Goal: Task Accomplishment & Management: Use online tool/utility

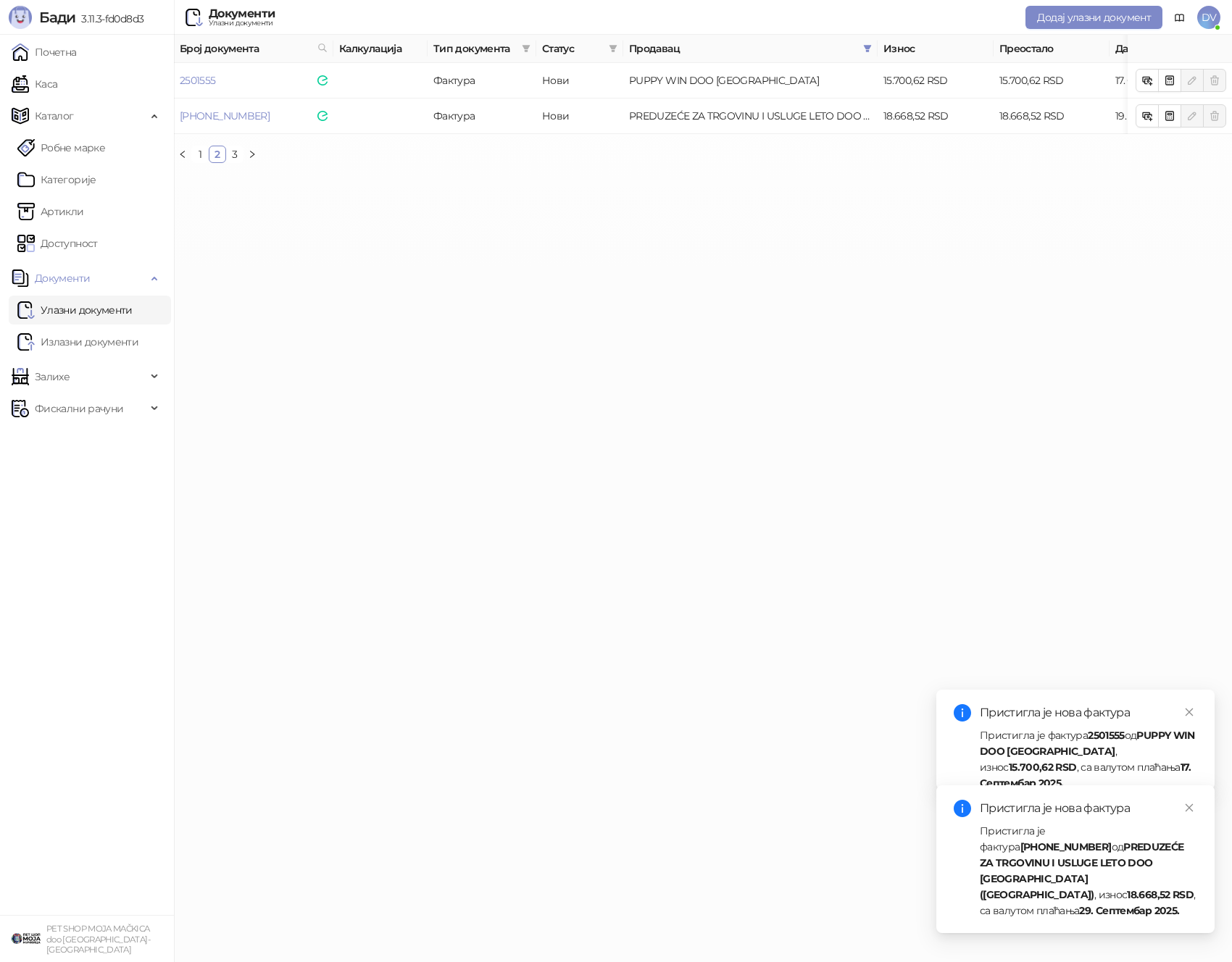
click at [57, 81] on link "Каса" at bounding box center [34, 84] width 46 height 29
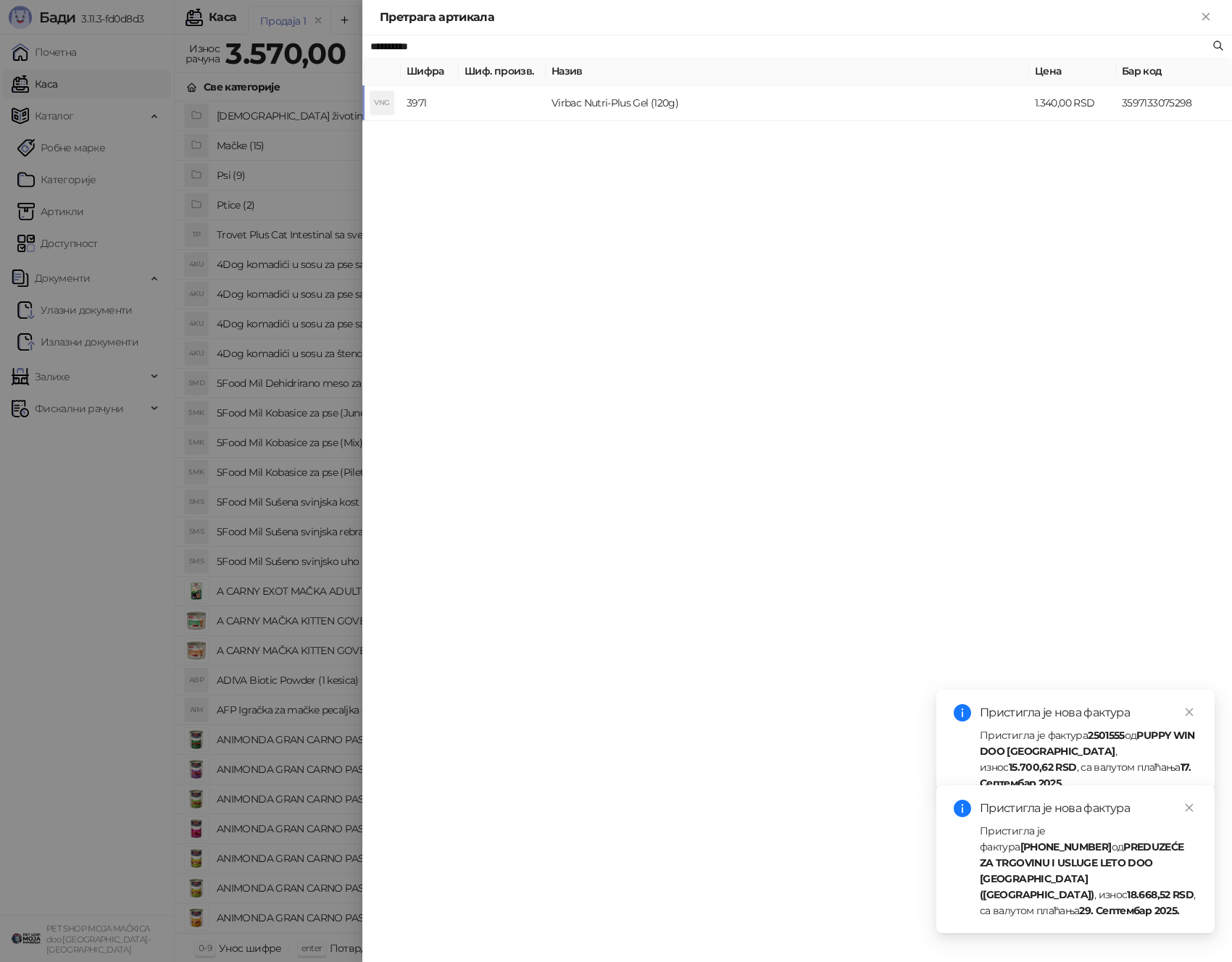
type input "**********"
click at [560, 187] on div "**********" at bounding box center [797, 499] width 870 height 927
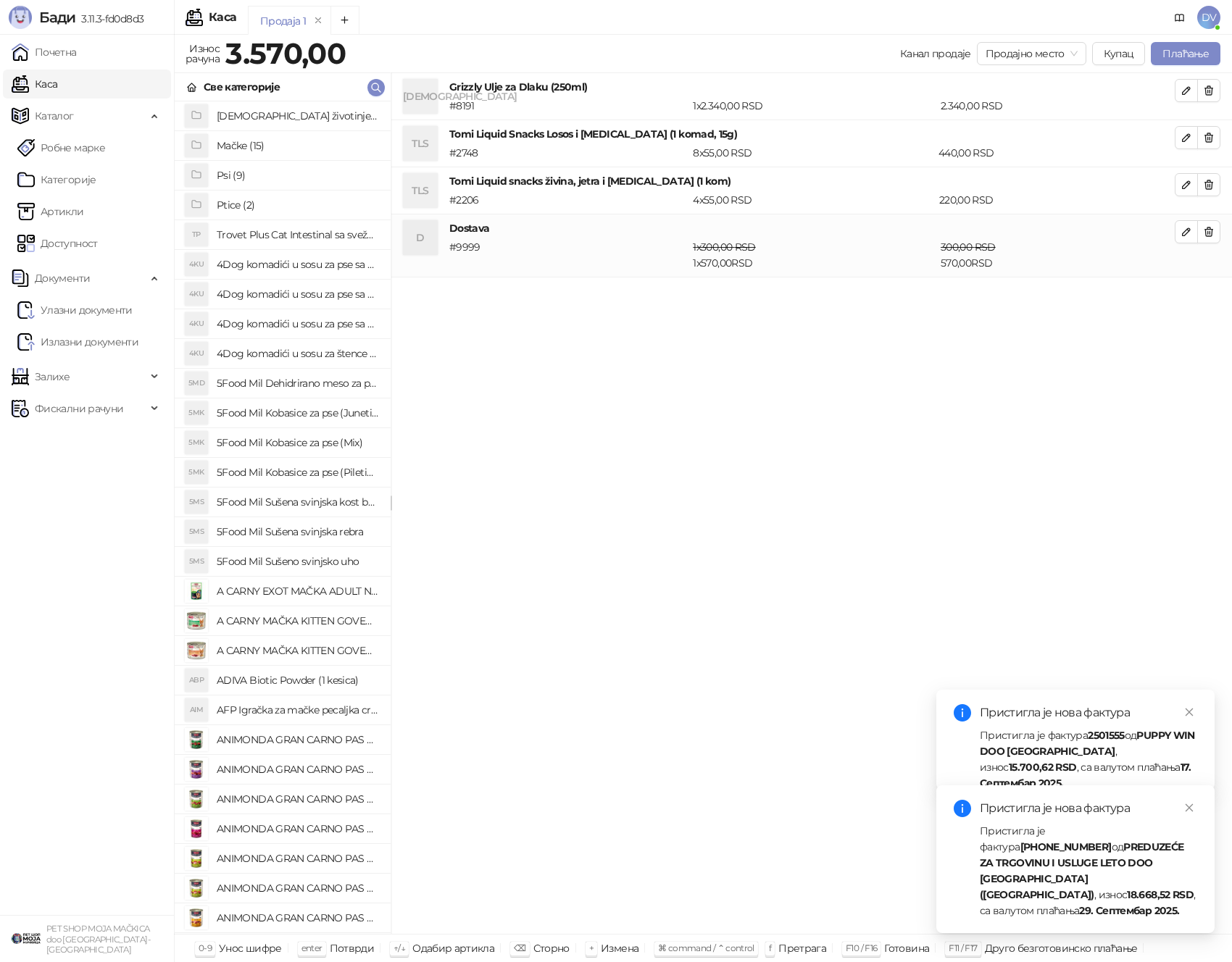
click at [523, 405] on div "GUD Grizzly Ulje za Dlaku (250ml) # 8191 1 x 2.340,00 RSD 2.340,00 RSD TLS Tomi…" at bounding box center [811, 504] width 841 height 862
